Goal: Information Seeking & Learning: Learn about a topic

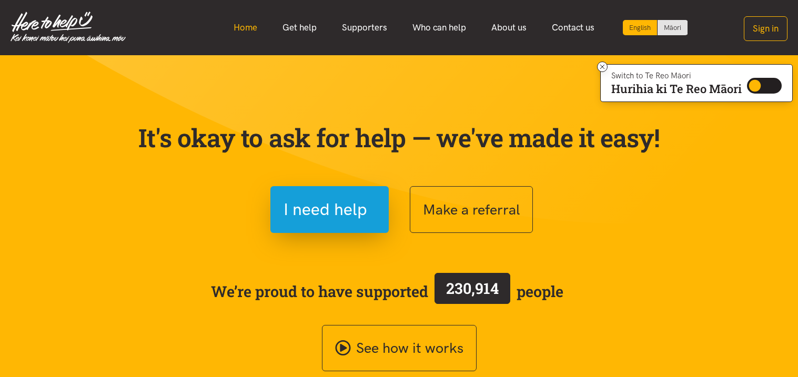
click at [248, 31] on link "Home" at bounding box center [245, 27] width 49 height 23
click at [432, 37] on link "Who can help" at bounding box center [439, 27] width 79 height 23
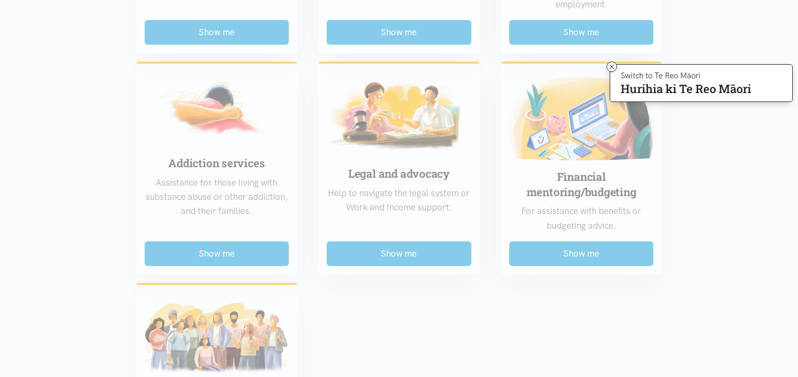
scroll to position [798, 0]
